Goal: Task Accomplishment & Management: Complete application form

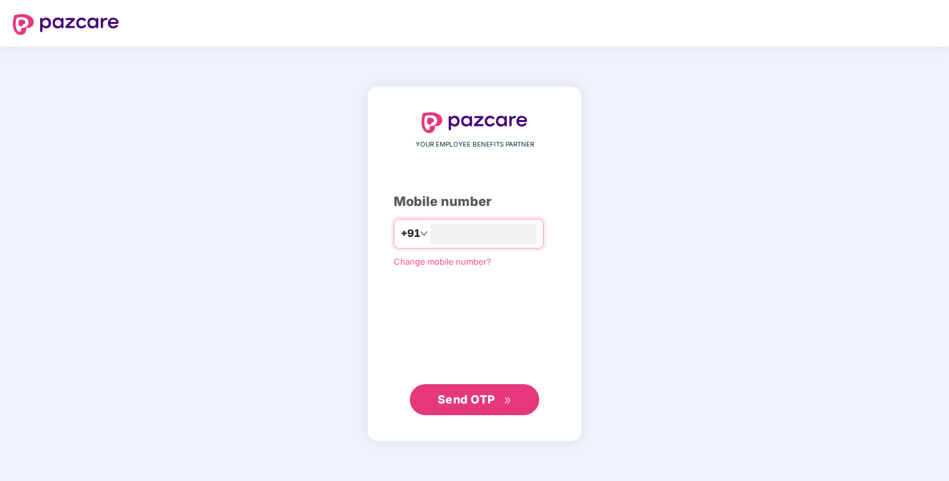
type input "**********"
click at [480, 319] on div "**********" at bounding box center [475, 264] width 162 height 302
click at [483, 412] on button "Send OTP" at bounding box center [474, 399] width 129 height 31
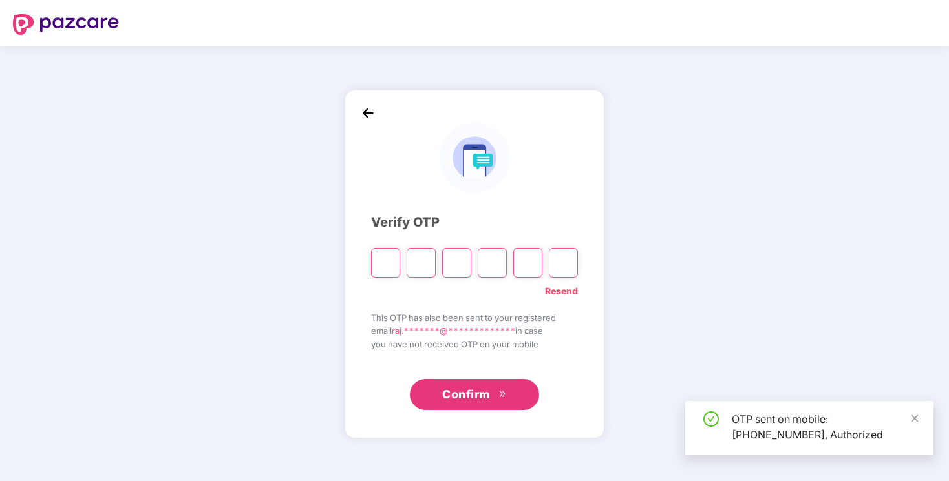
click at [383, 259] on input "Please enter verification code. Digit 1" at bounding box center [385, 263] width 29 height 30
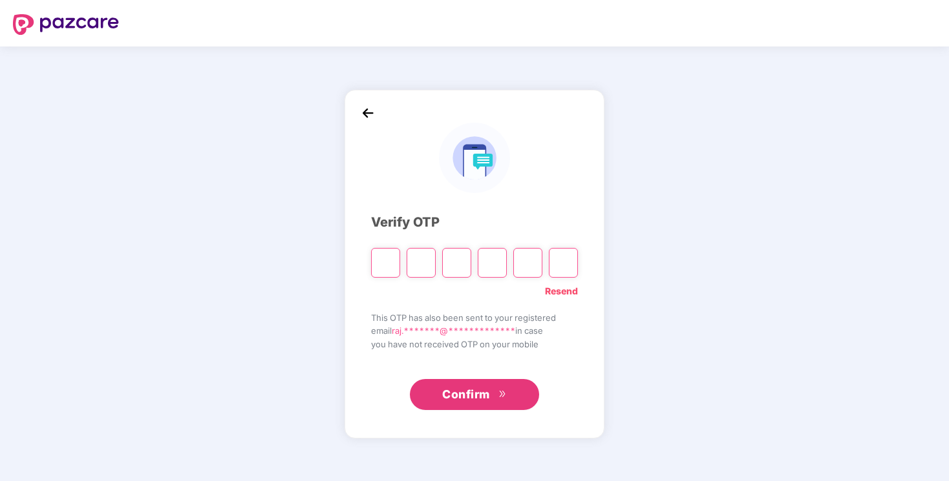
type input "*"
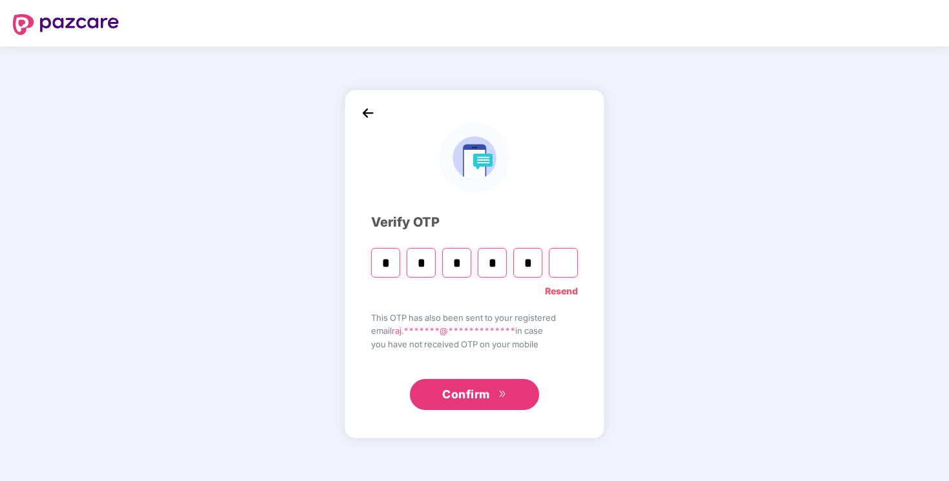
type input "*"
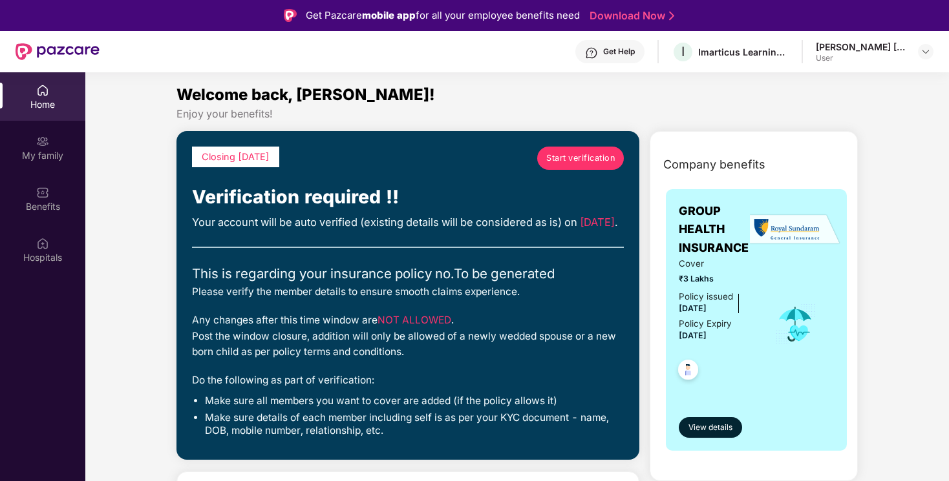
click at [568, 160] on span "Start verification" at bounding box center [580, 158] width 69 height 13
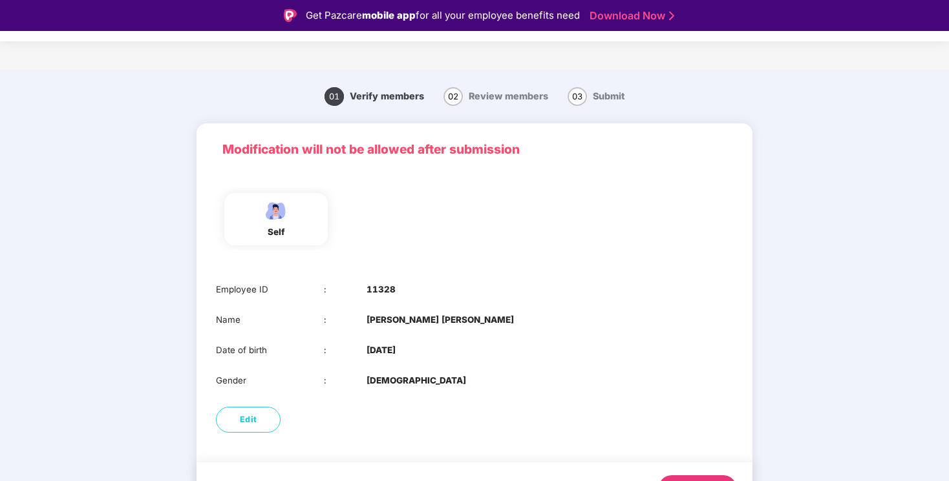
scroll to position [32, 0]
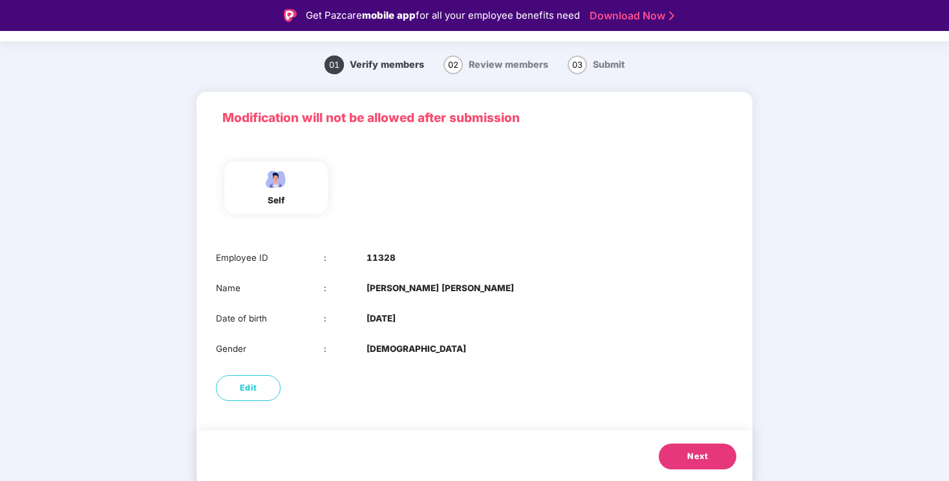
click at [268, 206] on div "self" at bounding box center [276, 201] width 32 height 14
click at [662, 457] on button "Next" at bounding box center [698, 457] width 78 height 26
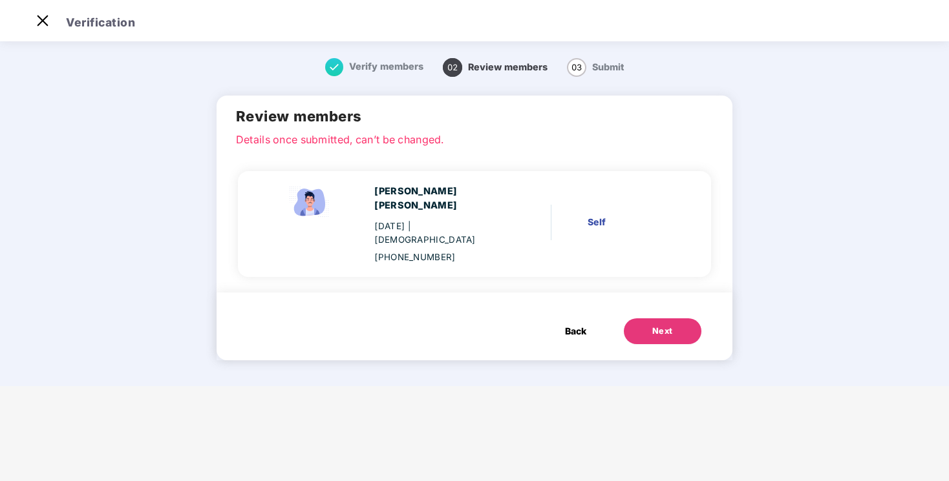
click at [611, 215] on div "Self" at bounding box center [629, 222] width 85 height 14
click at [652, 325] on div "Next" at bounding box center [662, 331] width 21 height 13
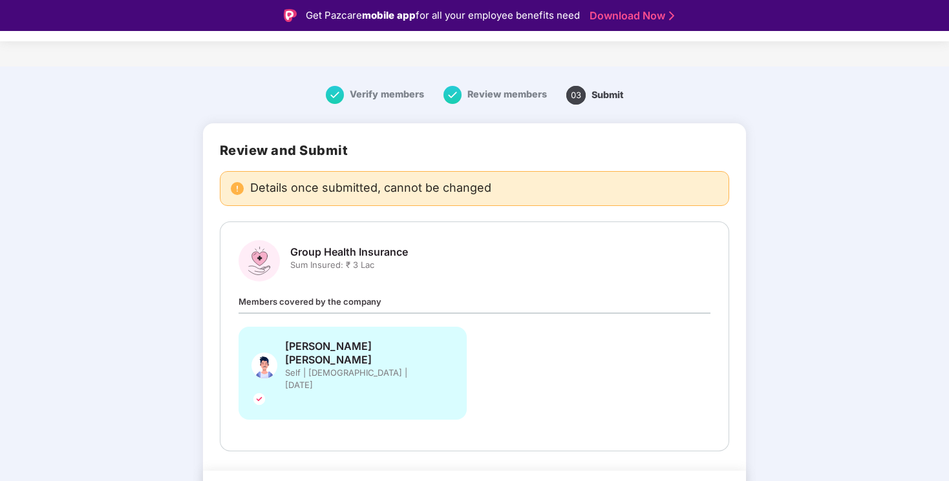
scroll to position [3, 0]
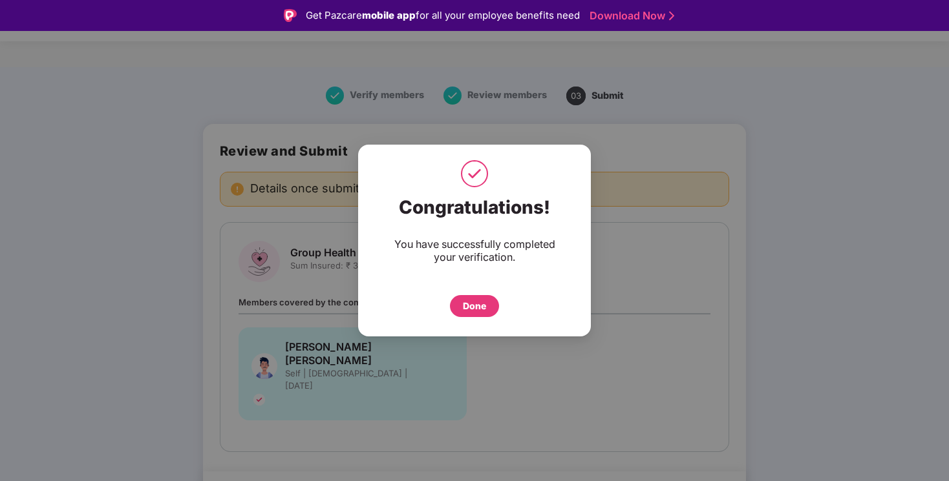
click at [475, 305] on div "Done" at bounding box center [474, 306] width 23 height 14
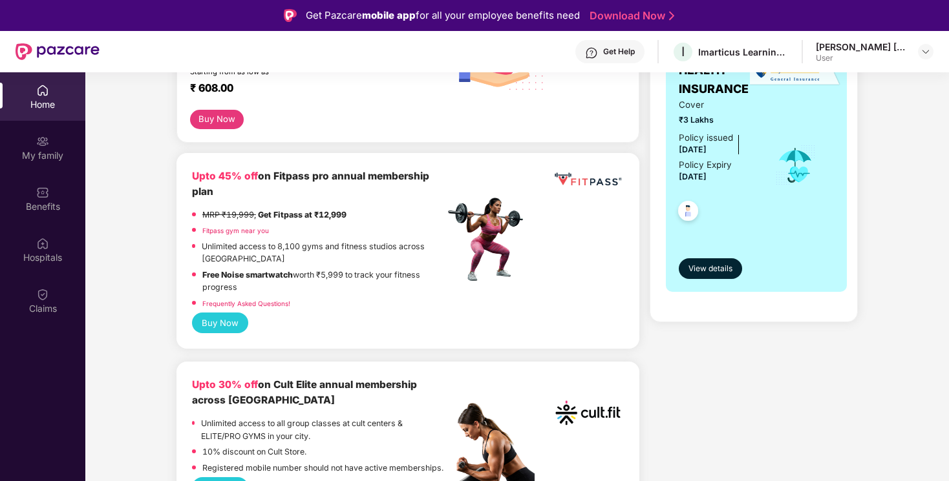
scroll to position [339, 0]
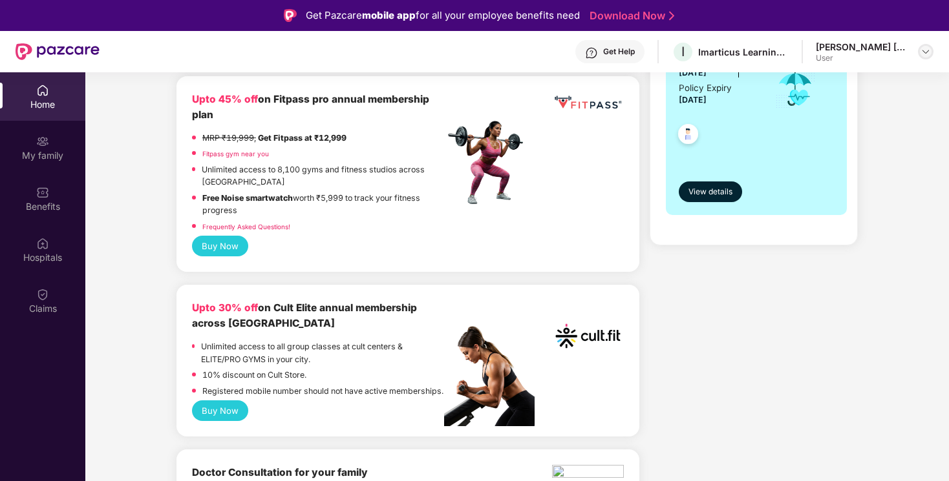
click at [927, 50] on img at bounding box center [925, 52] width 10 height 10
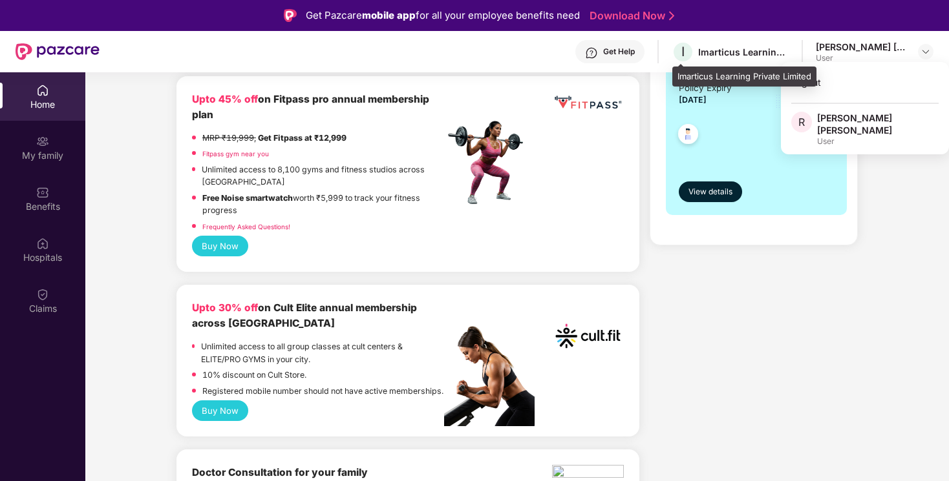
click at [708, 48] on div "Imarticus Learning Private Limited" at bounding box center [743, 52] width 90 height 12
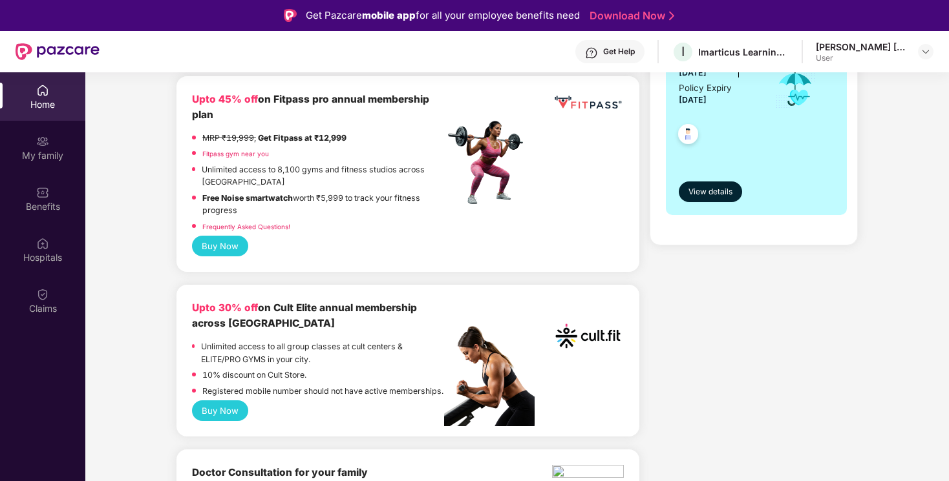
scroll to position [0, 0]
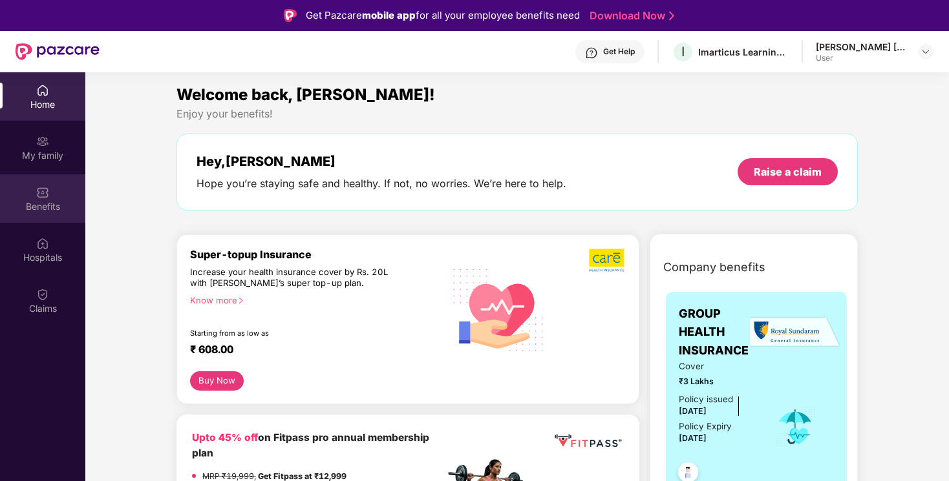
click at [42, 211] on div "Benefits" at bounding box center [42, 206] width 85 height 13
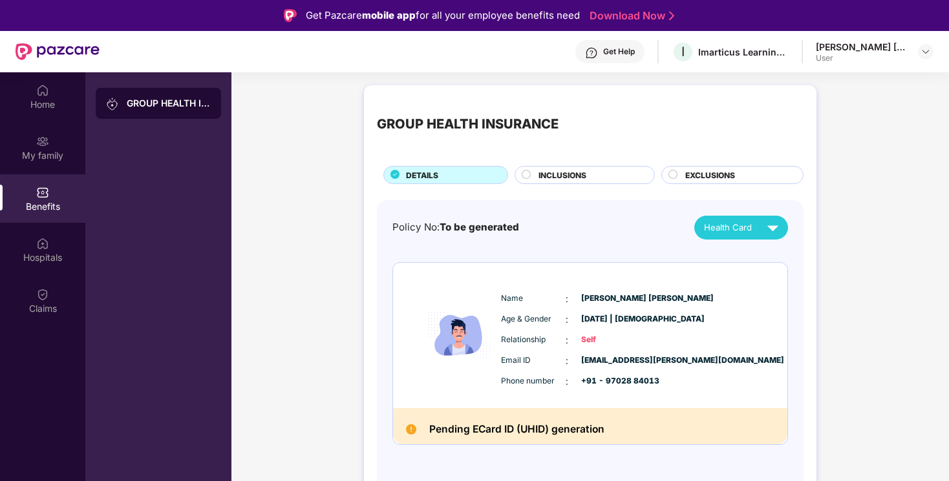
scroll to position [72, 0]
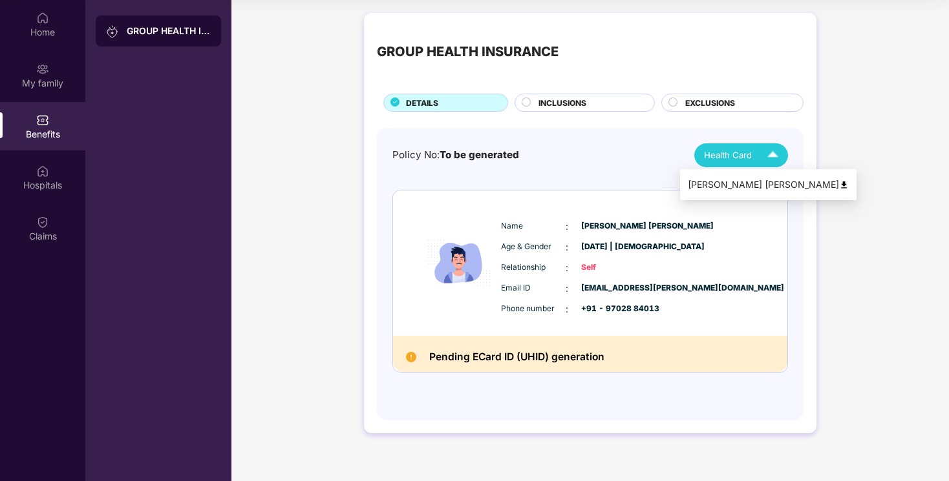
click at [766, 153] on img at bounding box center [772, 155] width 23 height 23
click at [772, 190] on div "[PERSON_NAME] [PERSON_NAME]" at bounding box center [768, 185] width 161 height 14
click at [609, 105] on div "INCLUSIONS" at bounding box center [590, 104] width 116 height 14
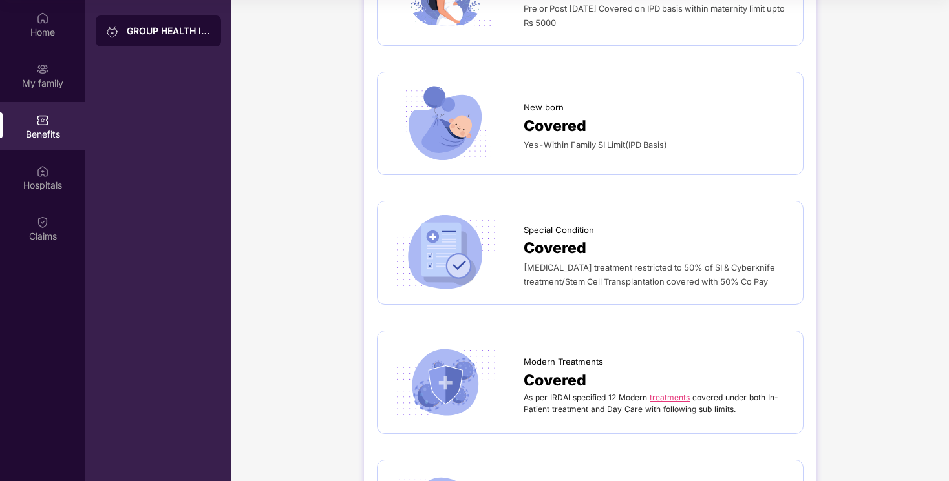
scroll to position [1832, 0]
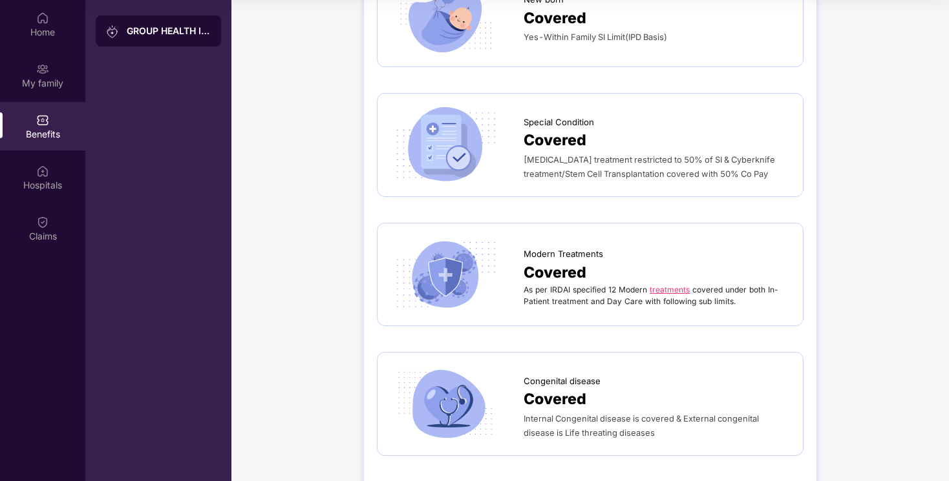
click at [564, 388] on span "Covered" at bounding box center [554, 399] width 63 height 23
click at [595, 388] on div "Covered" at bounding box center [656, 399] width 266 height 23
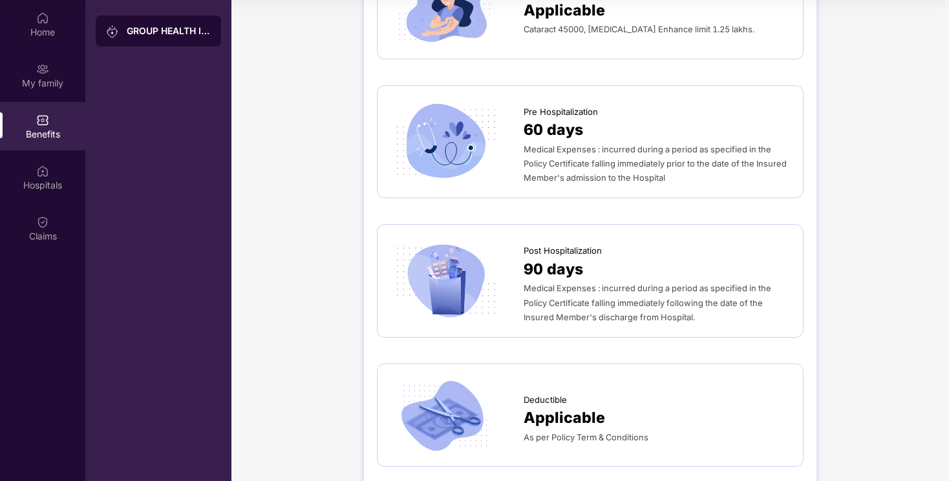
scroll to position [0, 0]
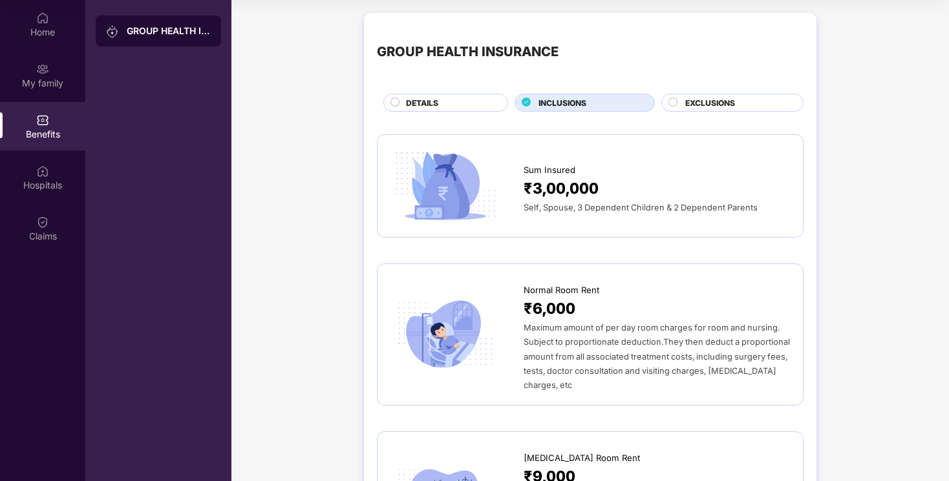
click at [746, 94] on div "EXCLUSIONS" at bounding box center [732, 103] width 142 height 18
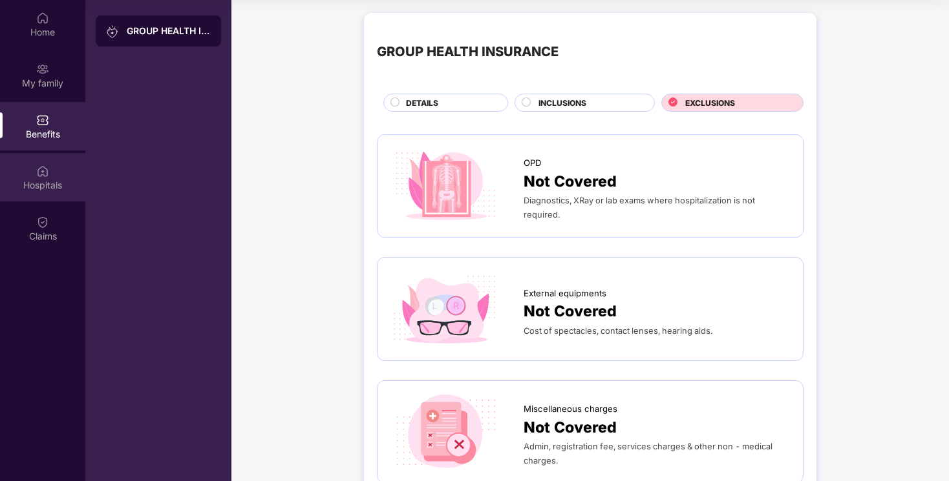
click at [30, 179] on div "Hospitals" at bounding box center [42, 185] width 85 height 13
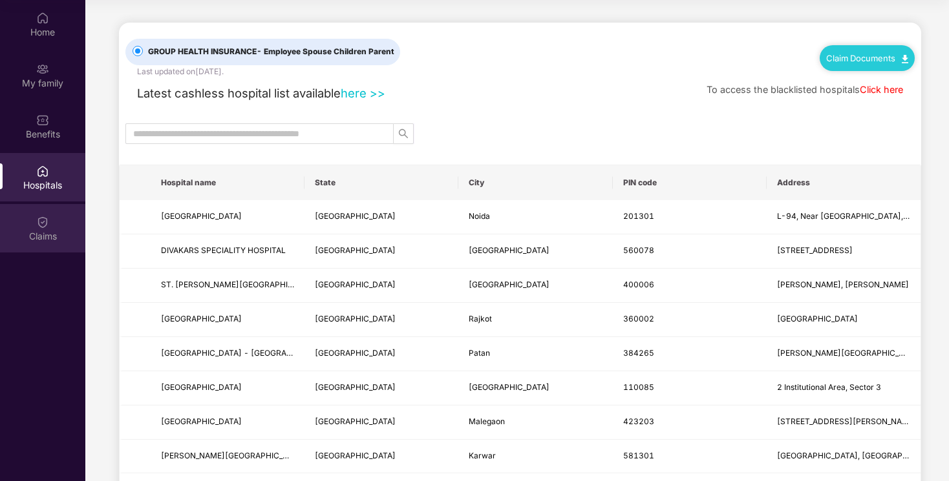
click at [38, 244] on div "Claims" at bounding box center [42, 228] width 85 height 48
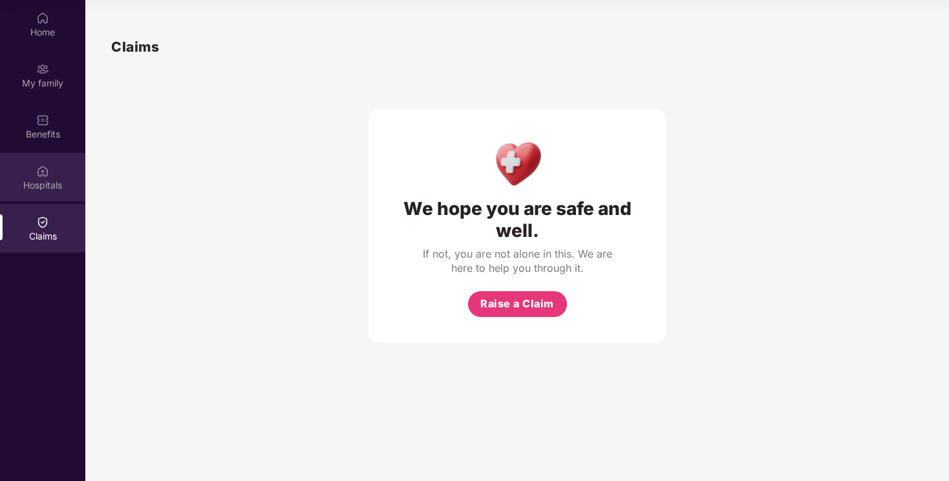
click at [50, 177] on div "Hospitals" at bounding box center [42, 177] width 85 height 48
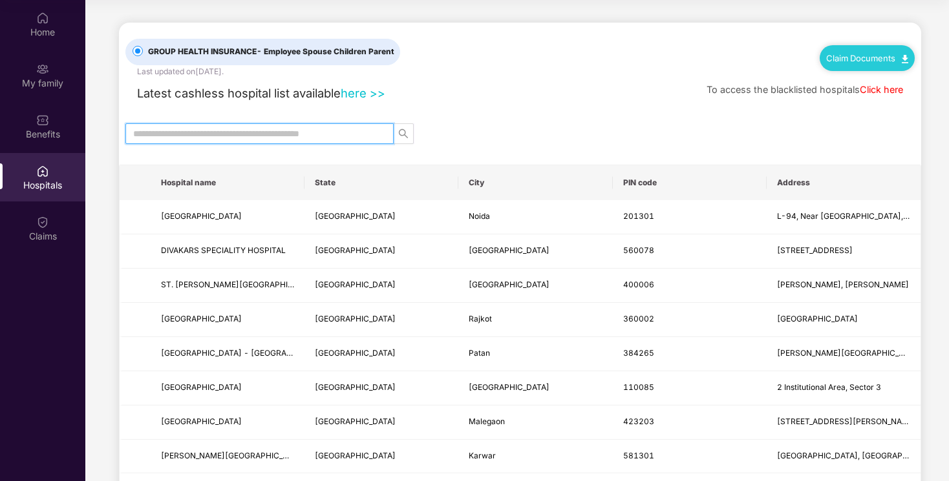
click at [370, 134] on input "text" at bounding box center [254, 134] width 242 height 14
click at [847, 59] on link "Claim Documents" at bounding box center [867, 58] width 82 height 10
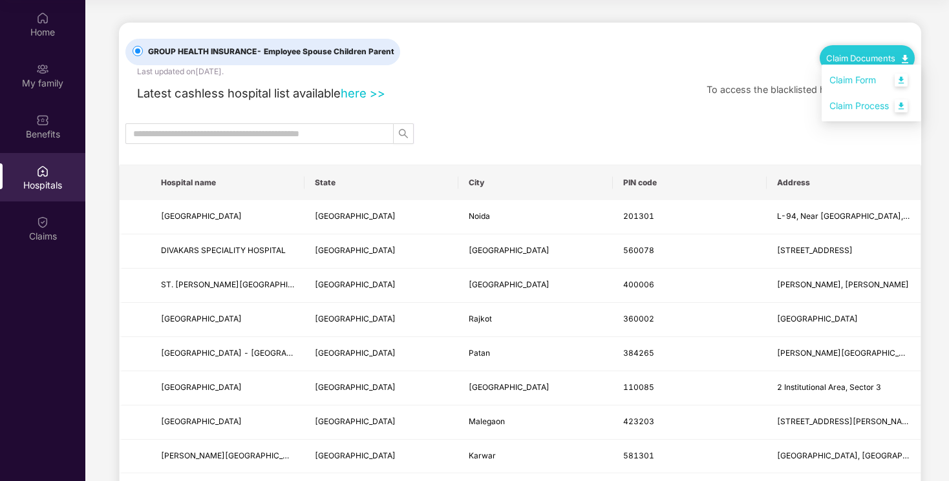
click at [847, 106] on link "Claim Process" at bounding box center [871, 106] width 84 height 28
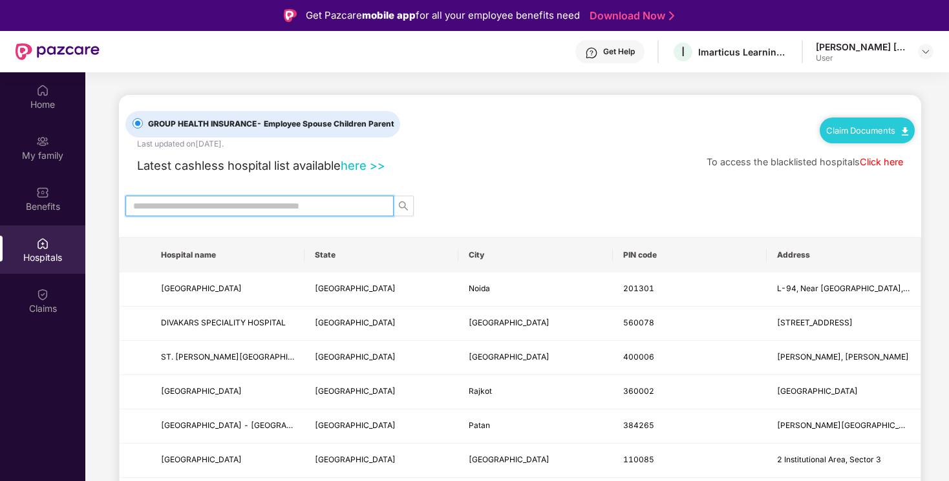
click at [299, 211] on input "text" at bounding box center [254, 206] width 242 height 14
click at [403, 204] on icon "search" at bounding box center [403, 206] width 10 height 10
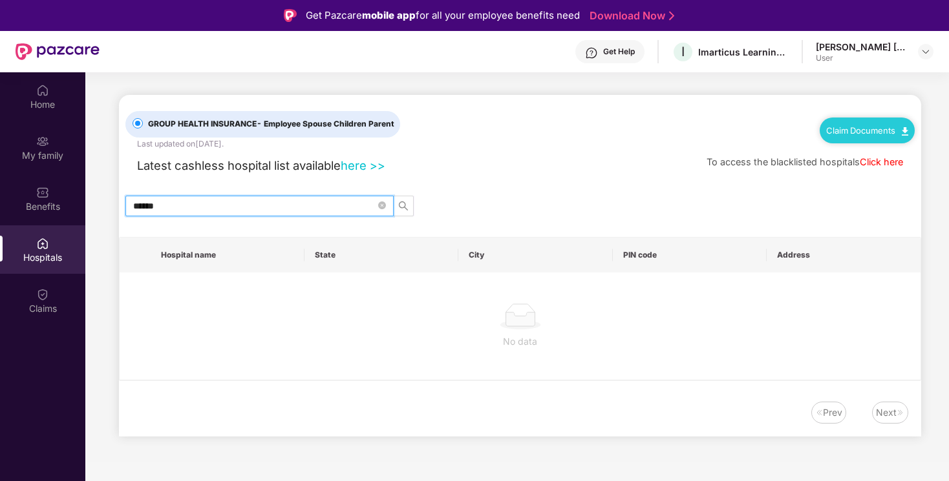
click at [321, 210] on input "******" at bounding box center [254, 206] width 242 height 14
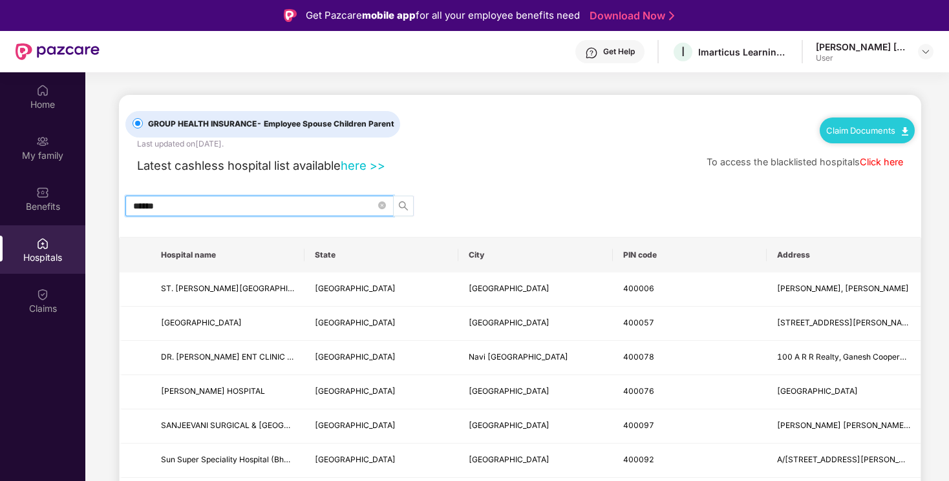
click at [403, 206] on icon "search" at bounding box center [403, 206] width 10 height 10
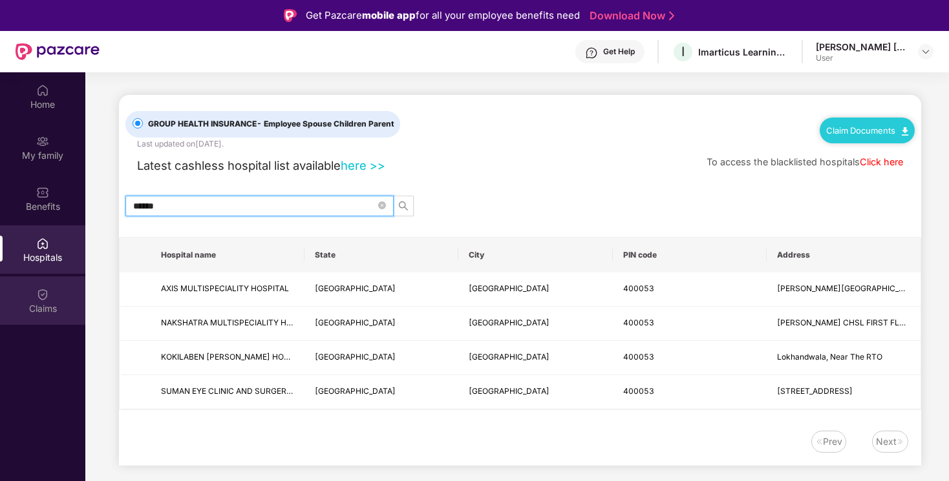
type input "******"
click at [45, 291] on img at bounding box center [42, 294] width 13 height 13
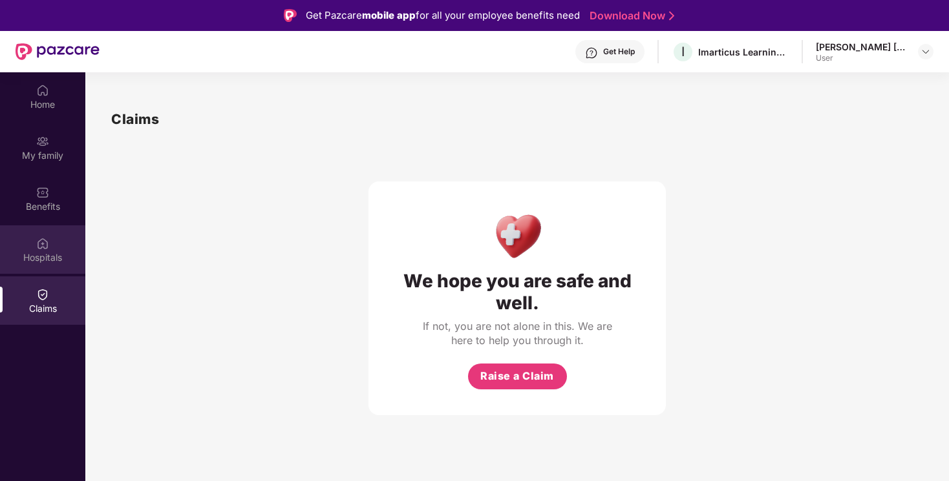
click at [45, 257] on div "Hospitals" at bounding box center [42, 257] width 85 height 13
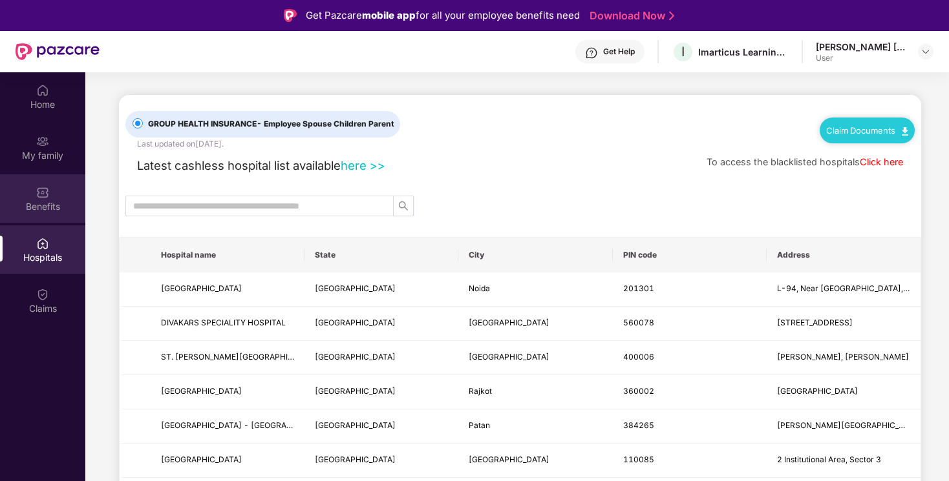
click at [52, 198] on div "Benefits" at bounding box center [42, 198] width 85 height 48
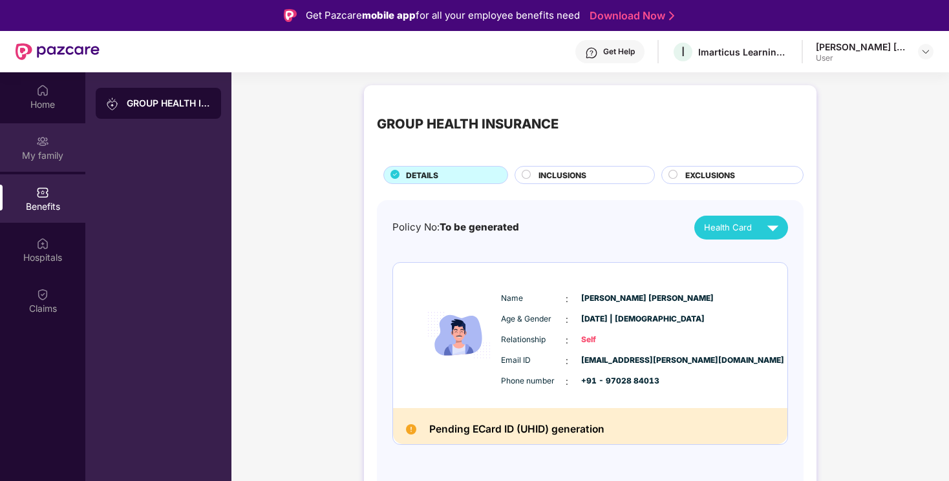
click at [59, 136] on div "My family" at bounding box center [42, 147] width 85 height 48
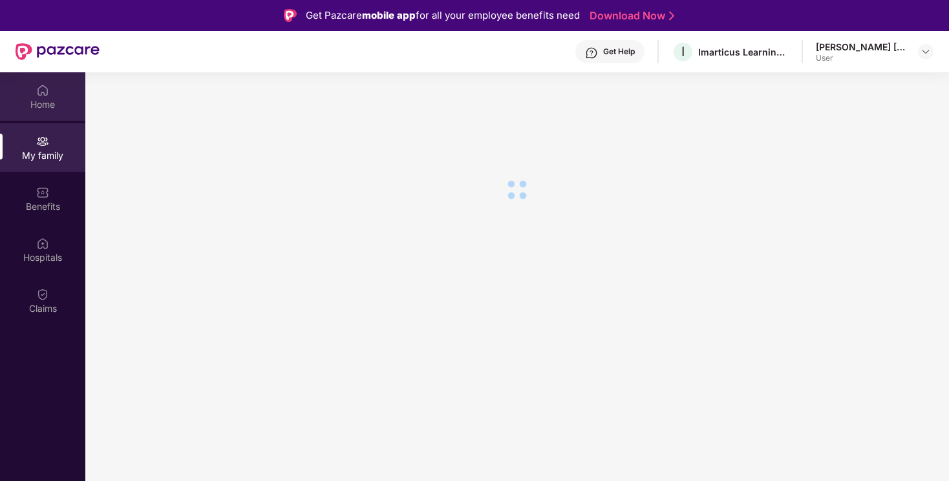
click at [53, 97] on div "Home" at bounding box center [42, 96] width 85 height 48
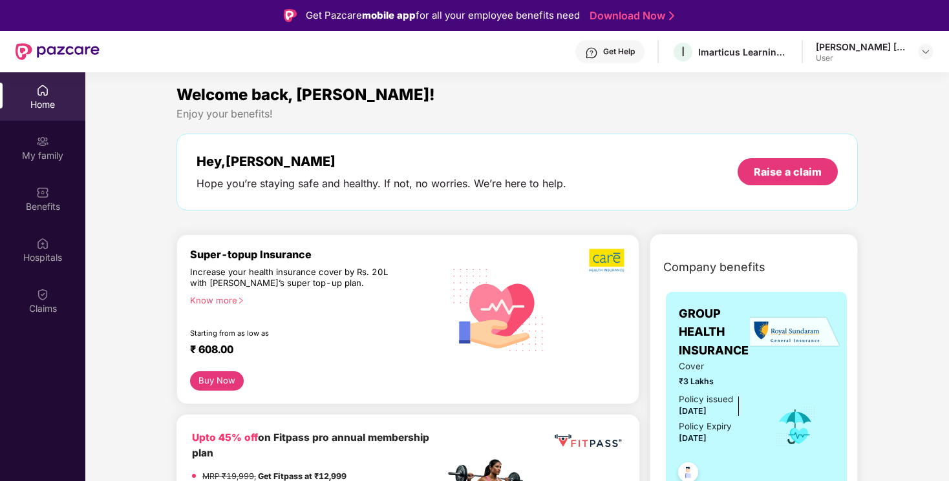
click at [623, 56] on div "Get Help" at bounding box center [619, 52] width 32 height 10
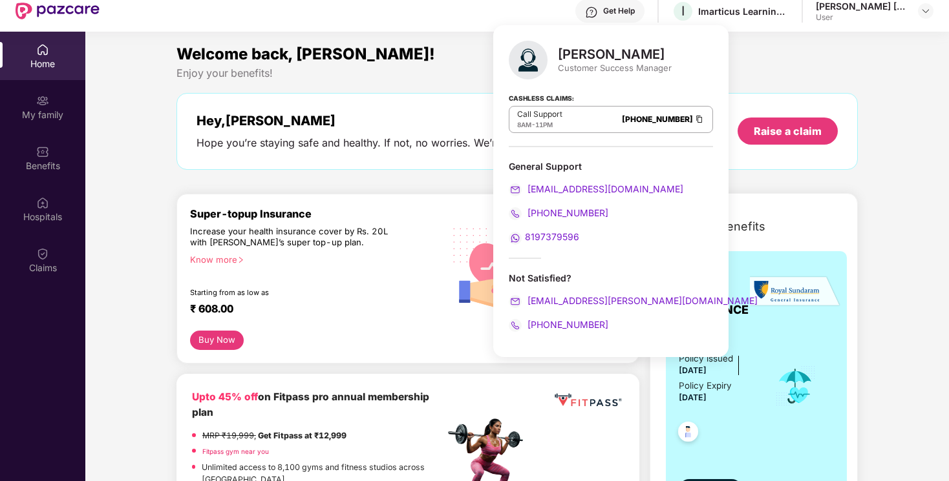
scroll to position [52, 0]
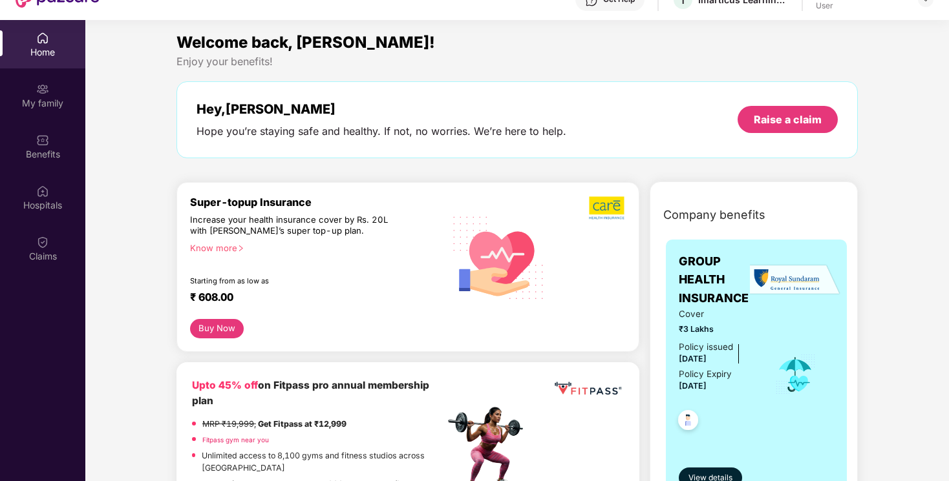
click at [785, 59] on div "Enjoy your benefits!" at bounding box center [516, 62] width 681 height 14
